Goal: Communication & Community: Answer question/provide support

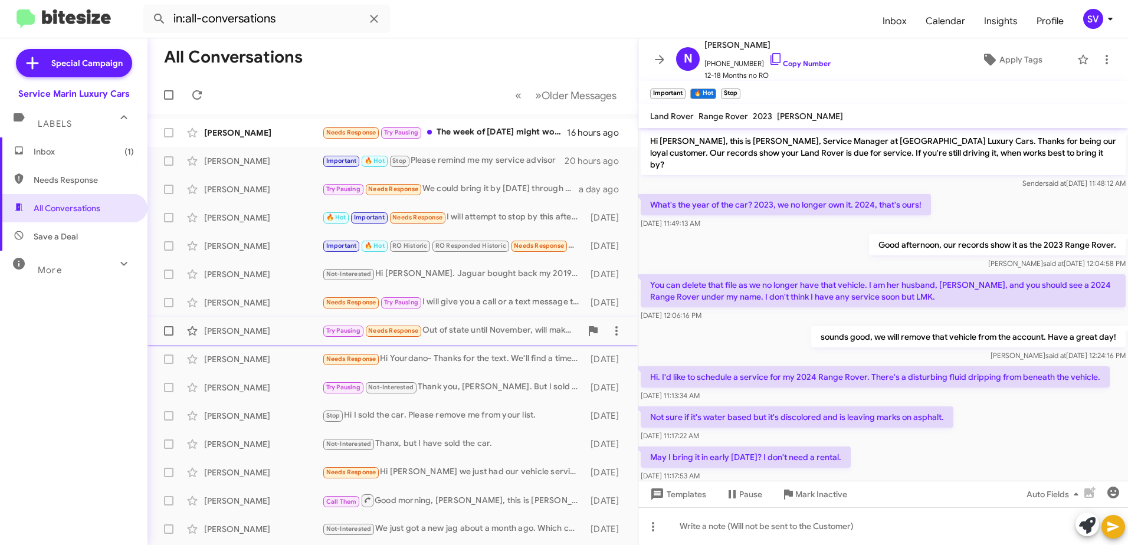
scroll to position [565, 0]
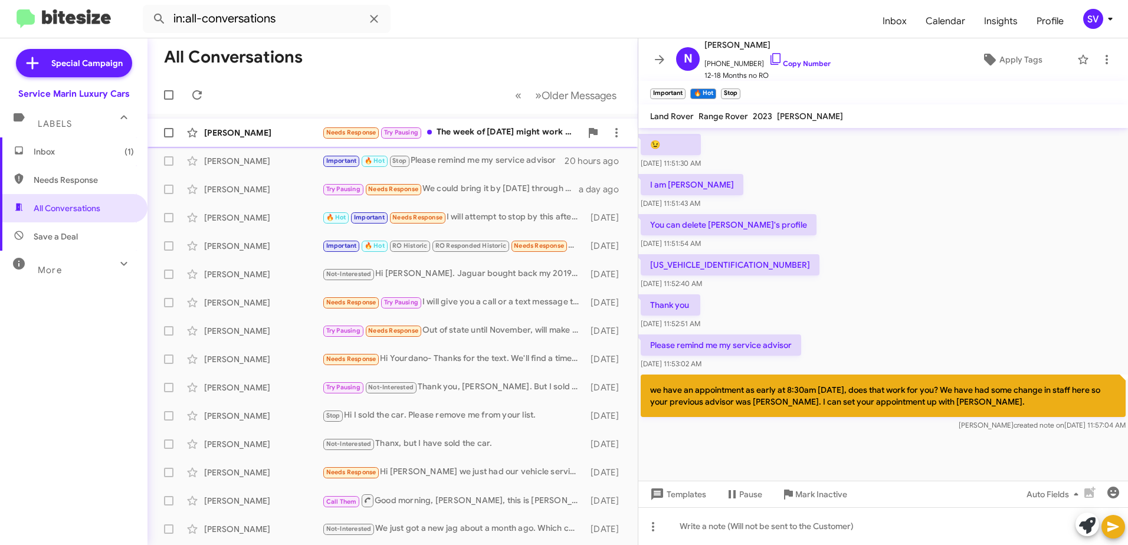
click at [258, 137] on div "[PERSON_NAME]" at bounding box center [263, 133] width 118 height 12
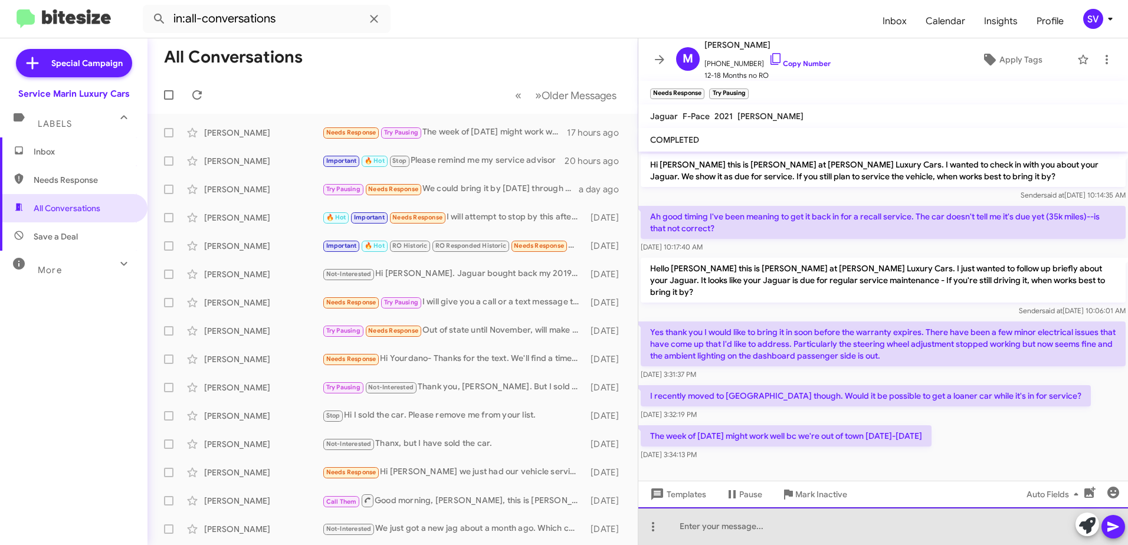
click at [729, 530] on div at bounding box center [883, 526] width 490 height 38
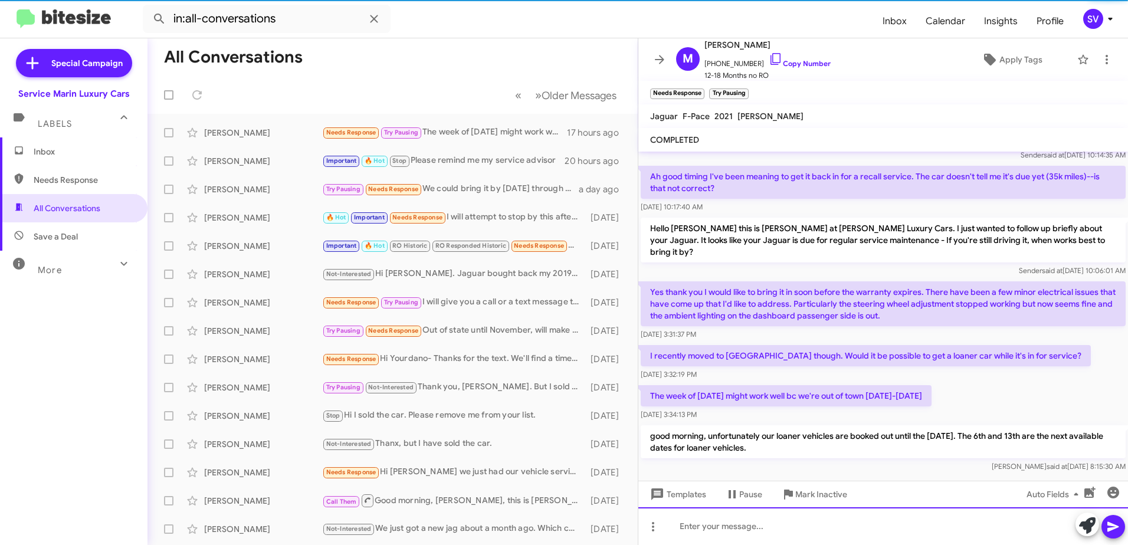
scroll to position [43, 0]
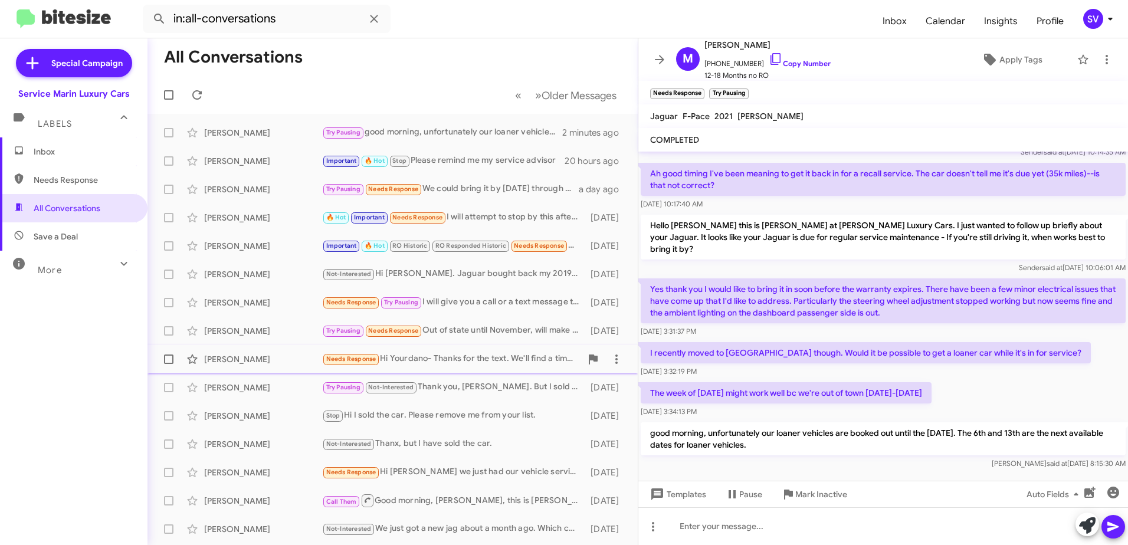
click at [451, 362] on div "Needs Response Hi [PERSON_NAME]- Thanks for the text. We'll find a time soon. T…" at bounding box center [451, 359] width 259 height 14
